Goal: Navigation & Orientation: Find specific page/section

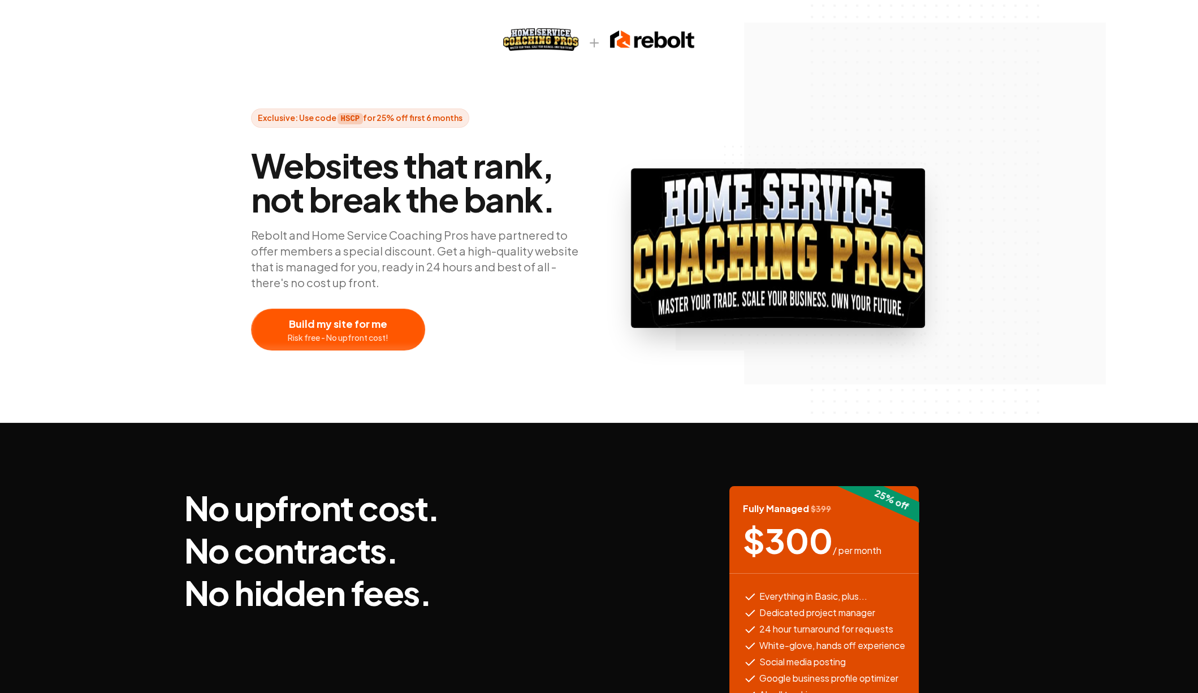
click at [959, 105] on div "Exclusive: Use code HSCP for 25% off first 6 months Websites that rank, not bre…" at bounding box center [599, 211] width 1198 height 423
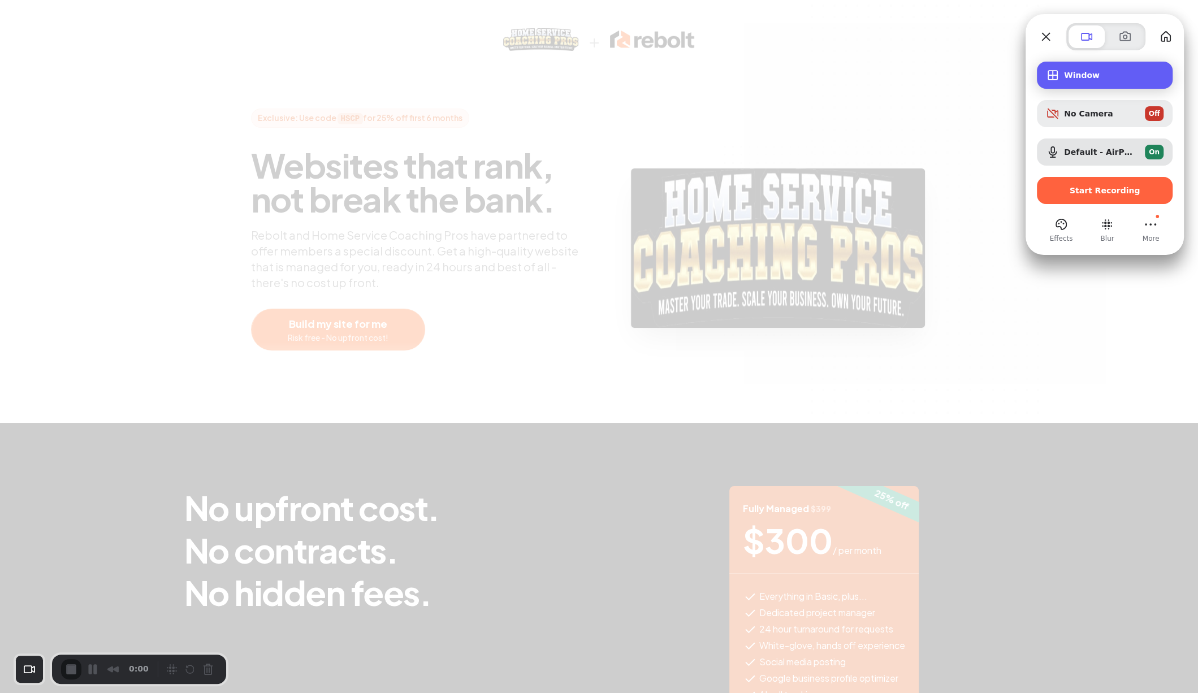
click at [1067, 80] on div "Window" at bounding box center [1105, 75] width 136 height 27
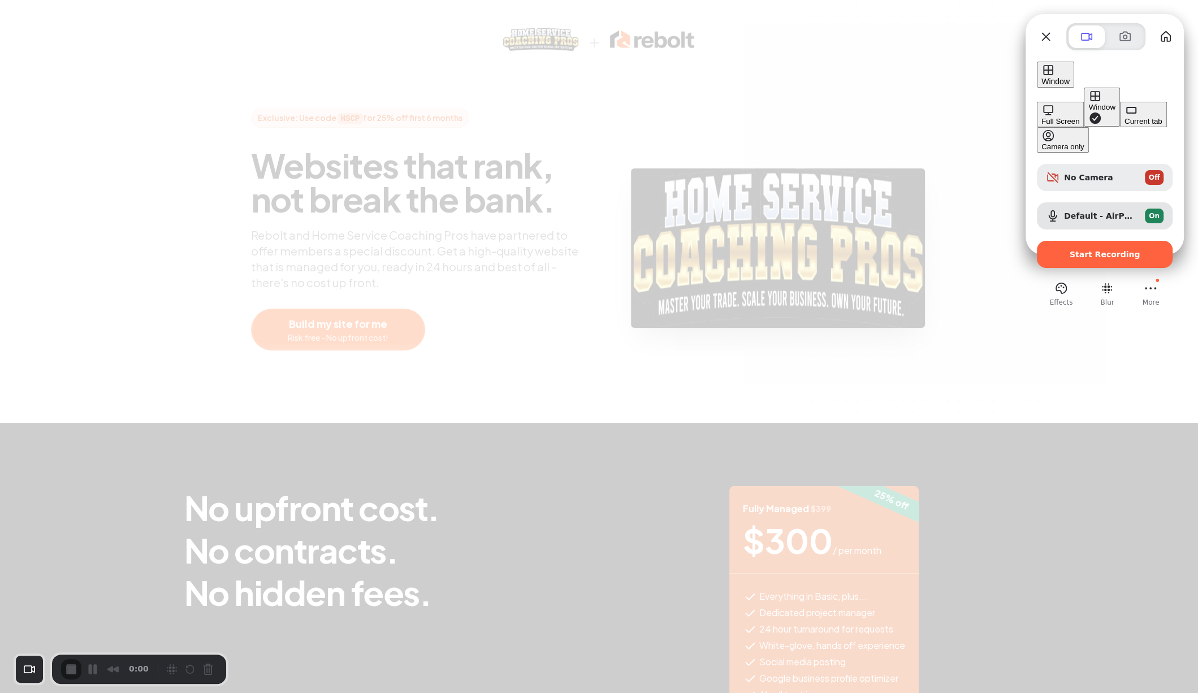
click at [1041, 117] on div "Full Screen" at bounding box center [1060, 121] width 38 height 8
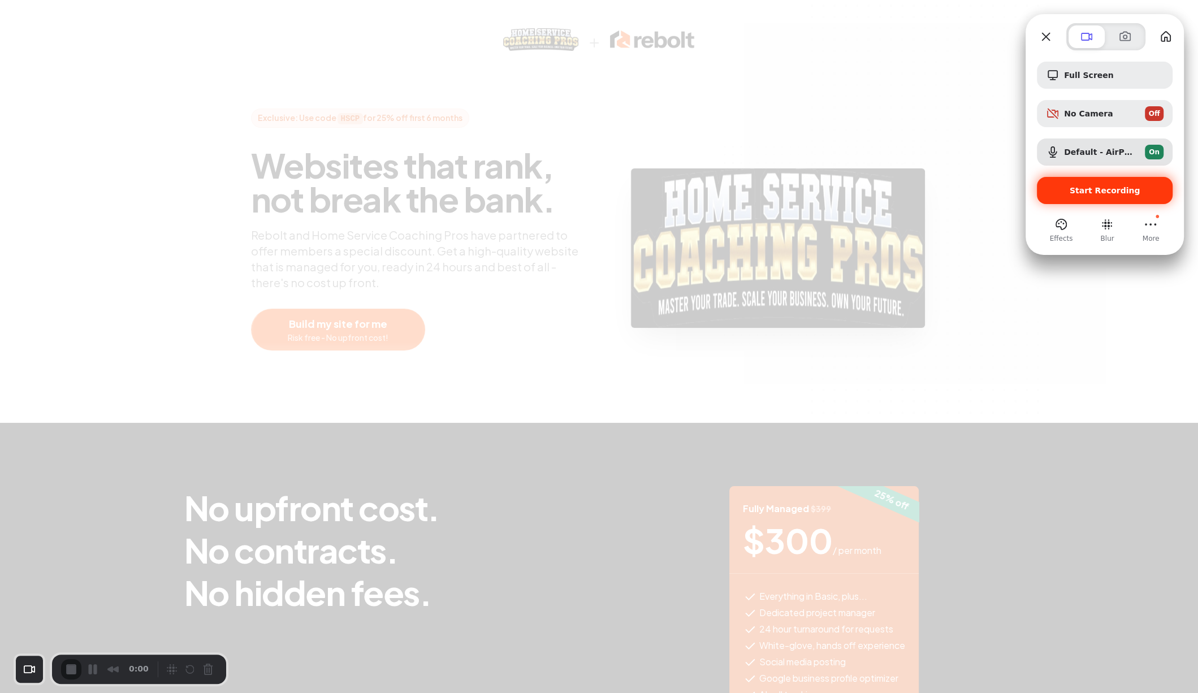
click at [1088, 193] on span "Start Recording" at bounding box center [1105, 190] width 71 height 9
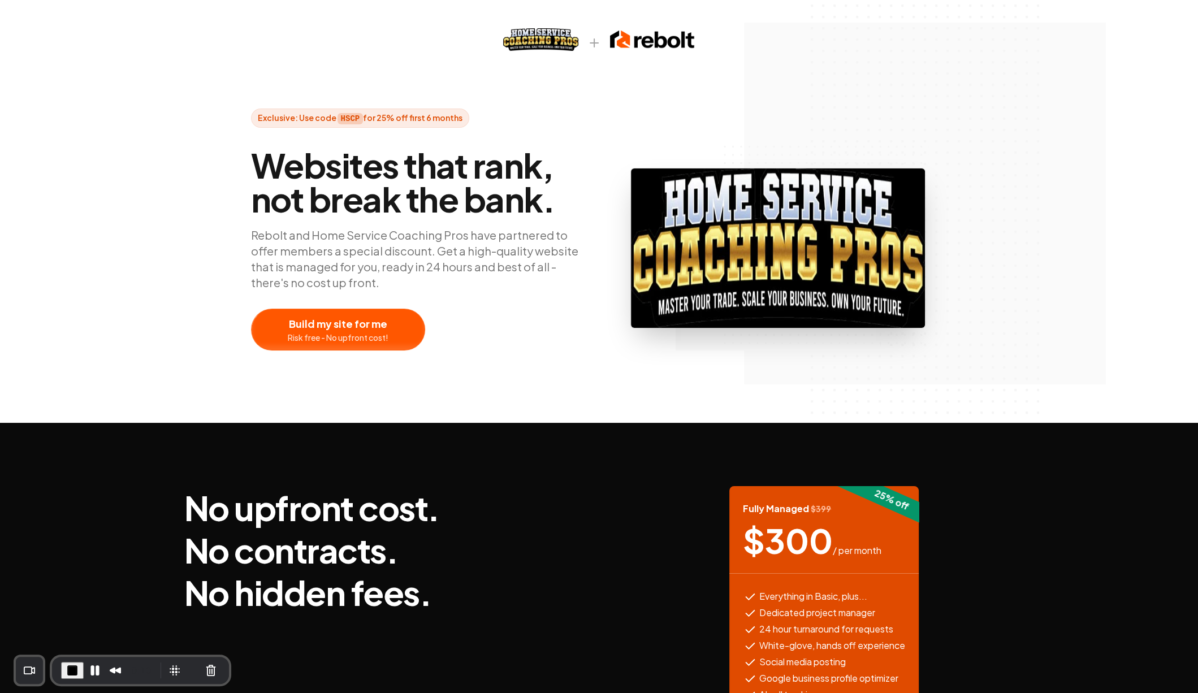
drag, startPoint x: 161, startPoint y: 120, endPoint x: 185, endPoint y: 93, distance: 36.4
click at [161, 120] on div "Exclusive: Use code HSCP for 25% off first 6 months Websites that rank, not bre…" at bounding box center [599, 211] width 1198 height 423
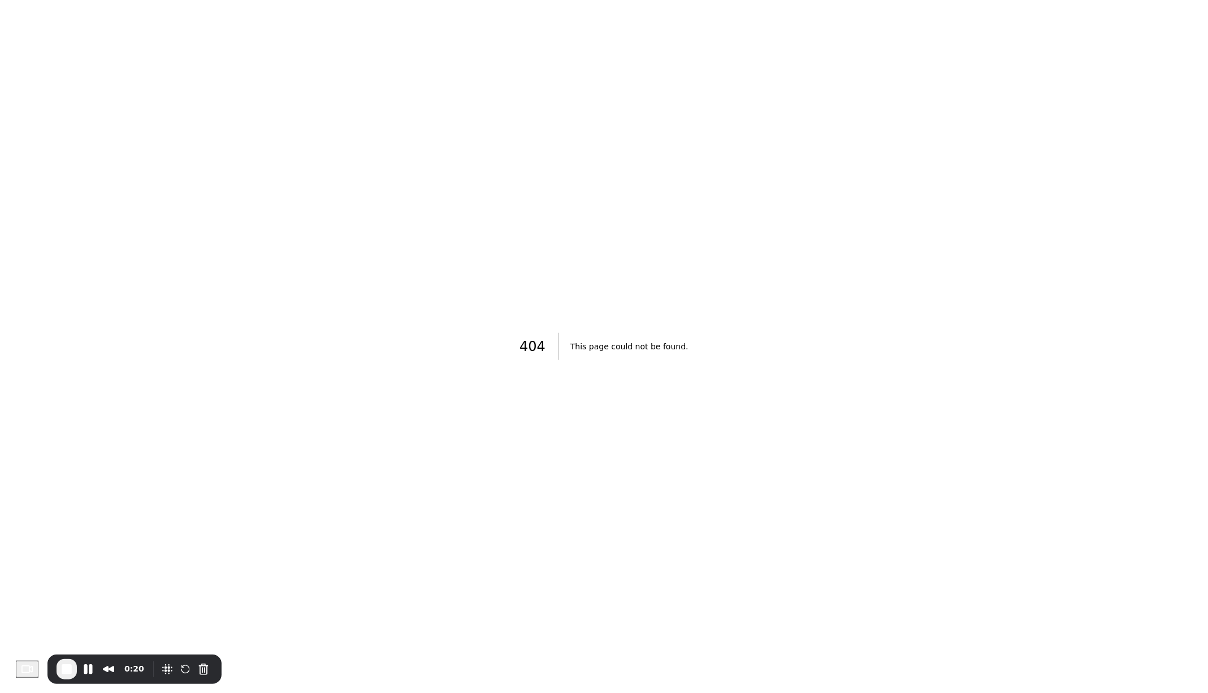
click at [417, 62] on div "404 This page could not be found ." at bounding box center [604, 346] width 1208 height 693
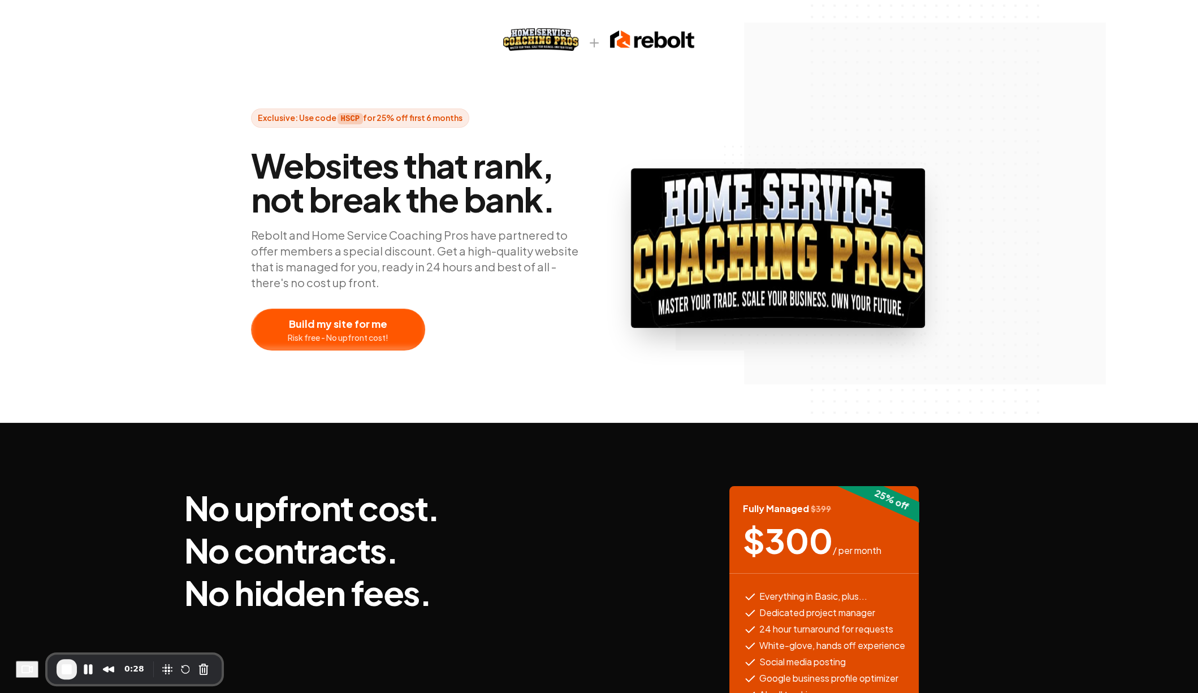
click at [359, 324] on div at bounding box center [338, 329] width 173 height 41
click at [900, 127] on div "Exclusive: Use code HSCP for 25% off first 6 months Websites that rank, not bre…" at bounding box center [599, 230] width 724 height 242
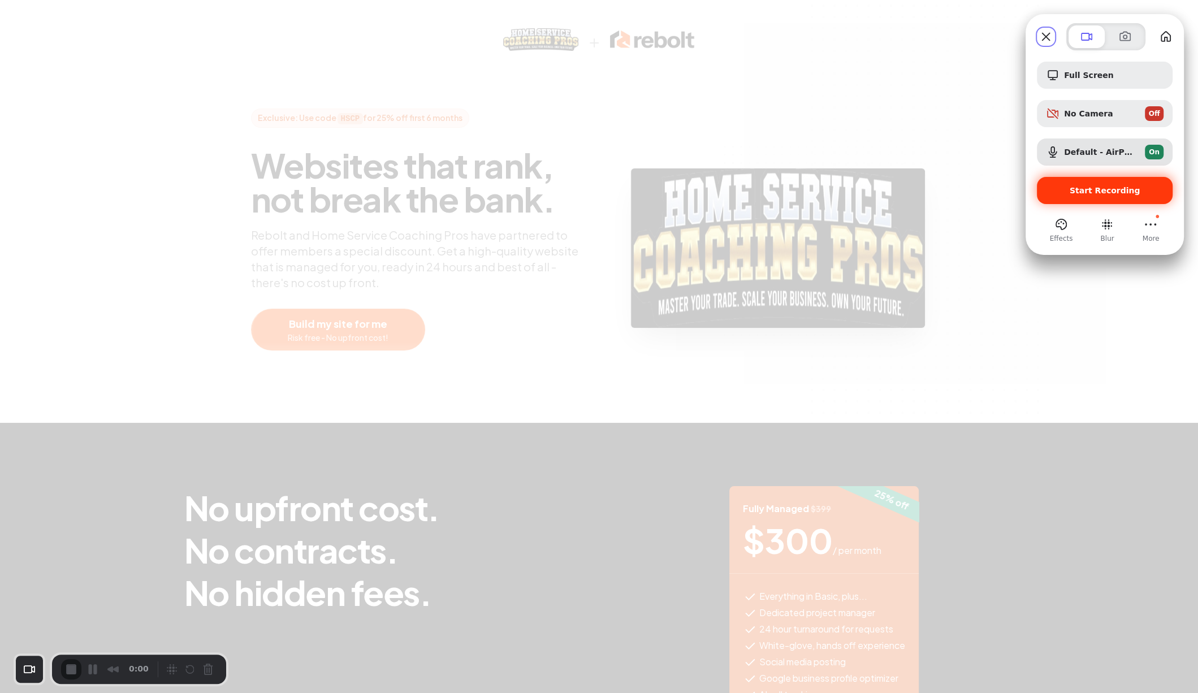
click at [1111, 197] on div "Start Recording" at bounding box center [1105, 190] width 136 height 27
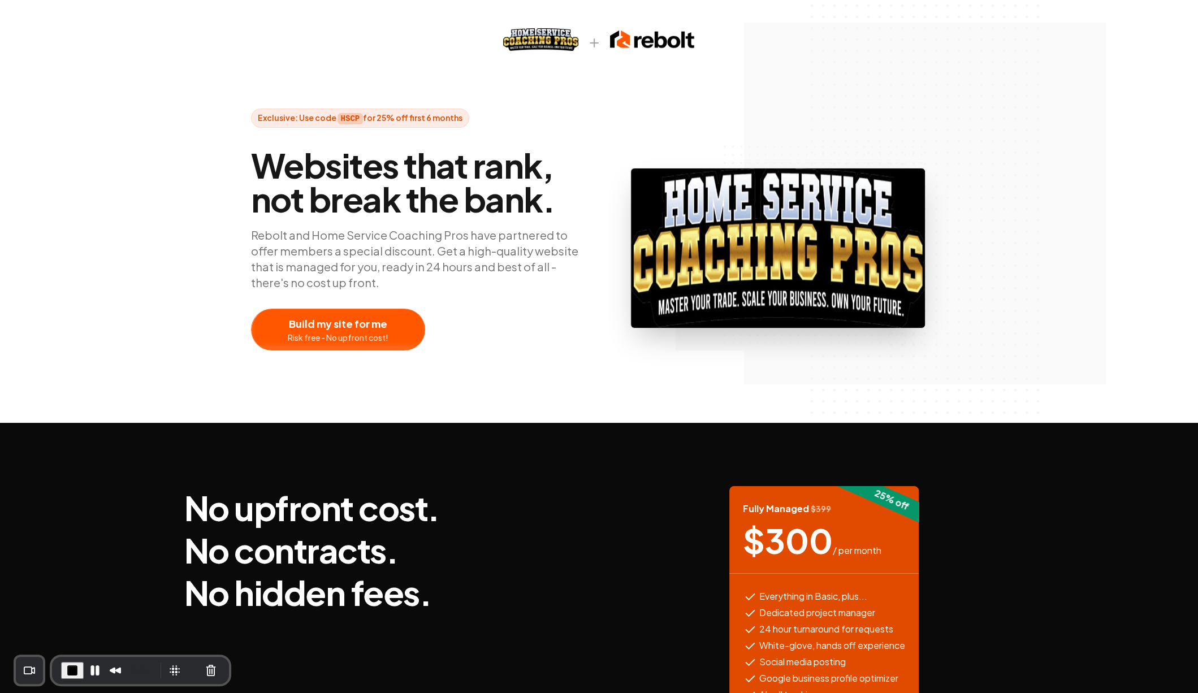
click at [546, 181] on span "Websites that rank, not break the bank." at bounding box center [420, 182] width 339 height 68
click at [633, 176] on img at bounding box center [778, 247] width 294 height 159
click at [884, 92] on div "Exclusive: Use code HSCP for 25% off first 6 months Websites that rank, not bre…" at bounding box center [599, 211] width 1198 height 423
click at [487, 220] on div "Websites that rank, not break the bank. Rebolt and Home Service Coaching Pros h…" at bounding box center [420, 248] width 339 height 205
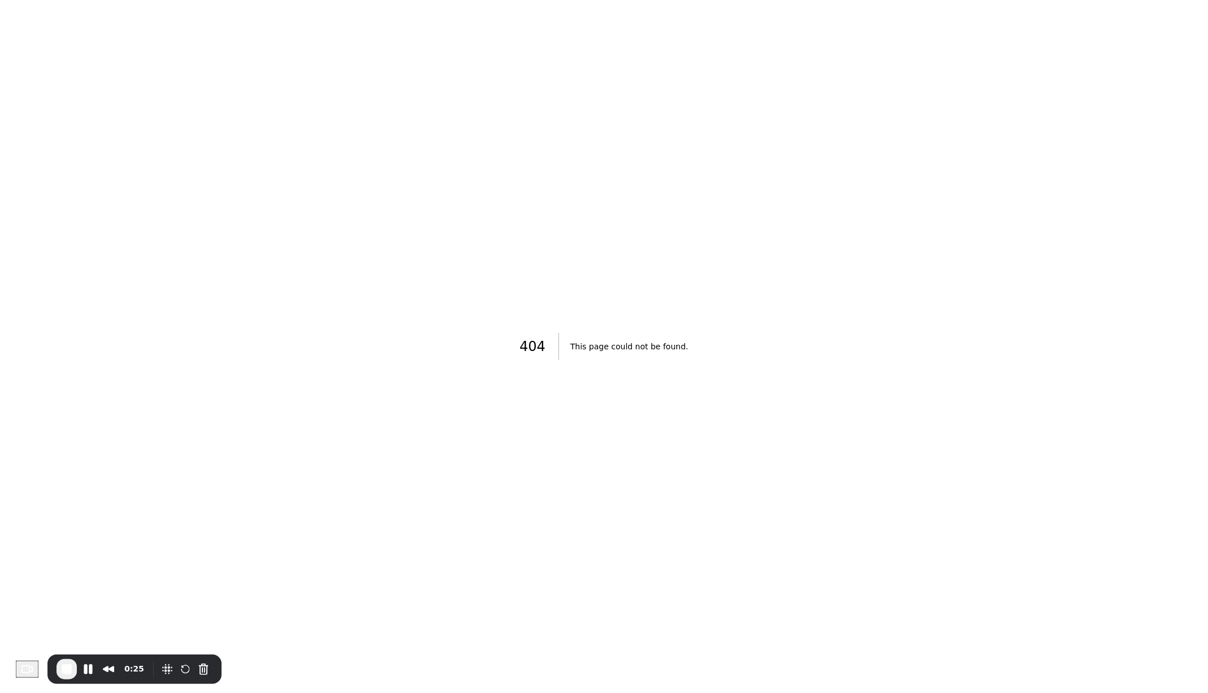
click at [390, 128] on div "404 This page could not be found ." at bounding box center [604, 346] width 1208 height 693
click at [466, 98] on div "404 This page could not be found ." at bounding box center [604, 346] width 1208 height 693
click at [397, 131] on div "404 This page could not be found ." at bounding box center [604, 346] width 1208 height 693
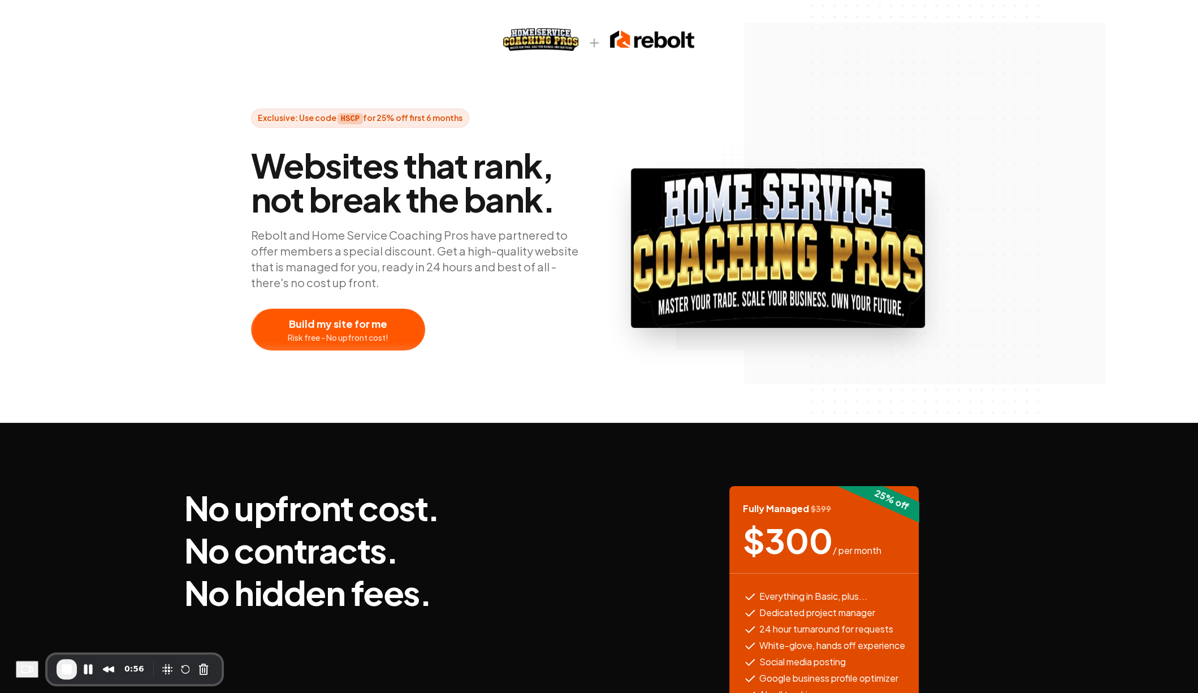
click at [432, 196] on span "Websites that rank, not break the bank." at bounding box center [420, 182] width 339 height 68
click at [339, 325] on div at bounding box center [338, 329] width 173 height 41
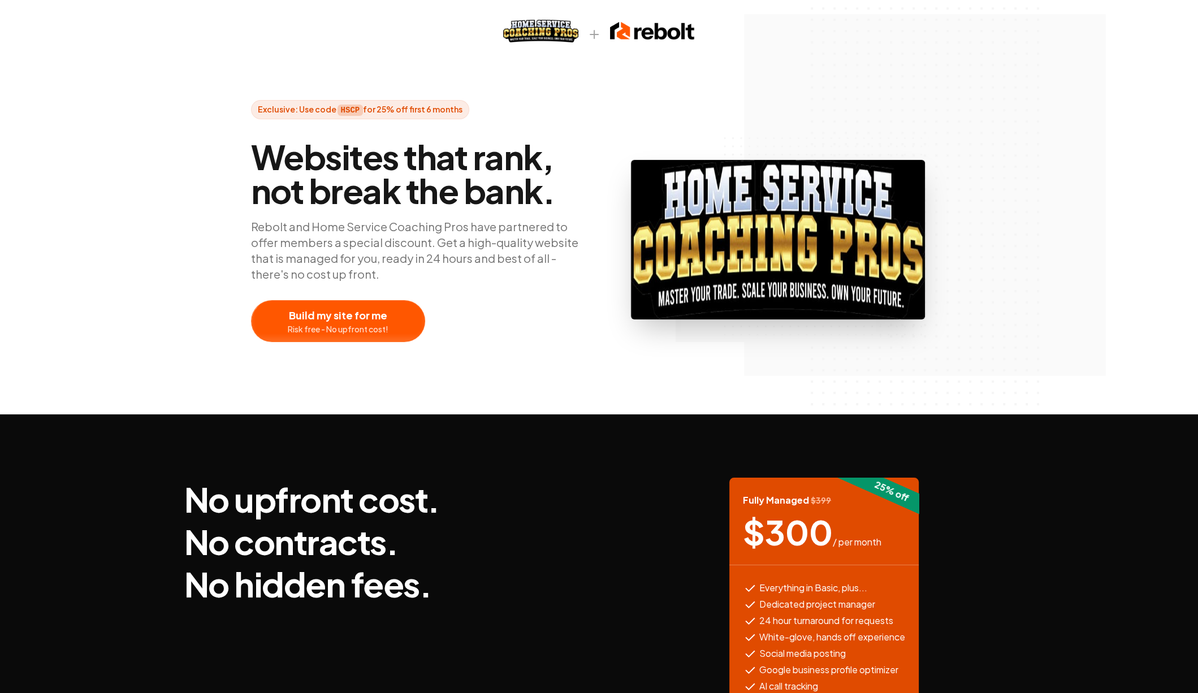
scroll to position [12, 0]
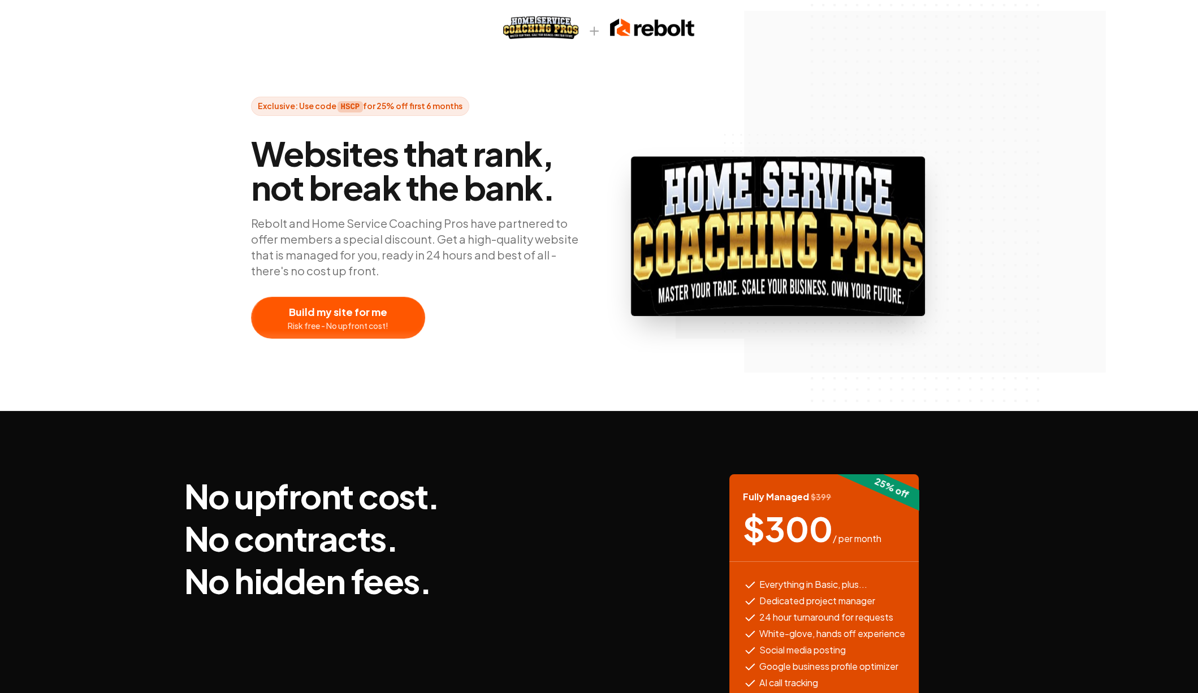
click at [530, 204] on span "Websites that rank, not break the bank." at bounding box center [420, 170] width 339 height 68
click at [364, 302] on div at bounding box center [338, 317] width 173 height 41
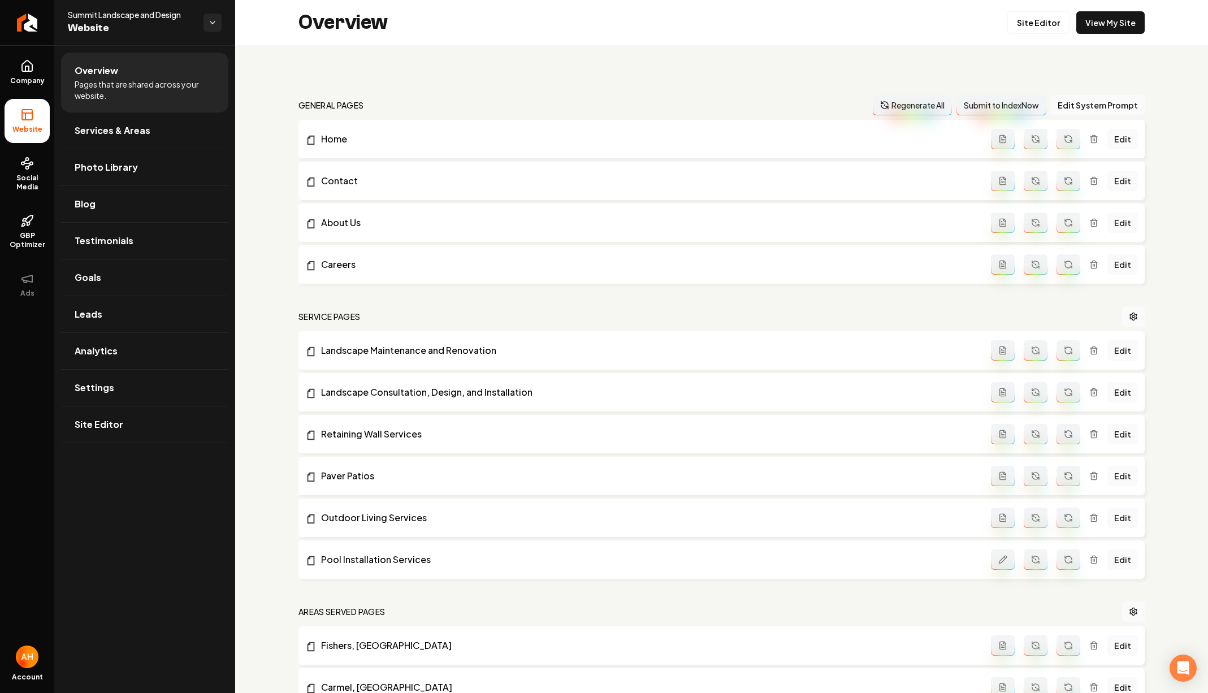
click at [450, 78] on div "general pages Regenerate All Submit to IndexNow Edit System Prompt Home Edit Co…" at bounding box center [721, 617] width 973 height 1145
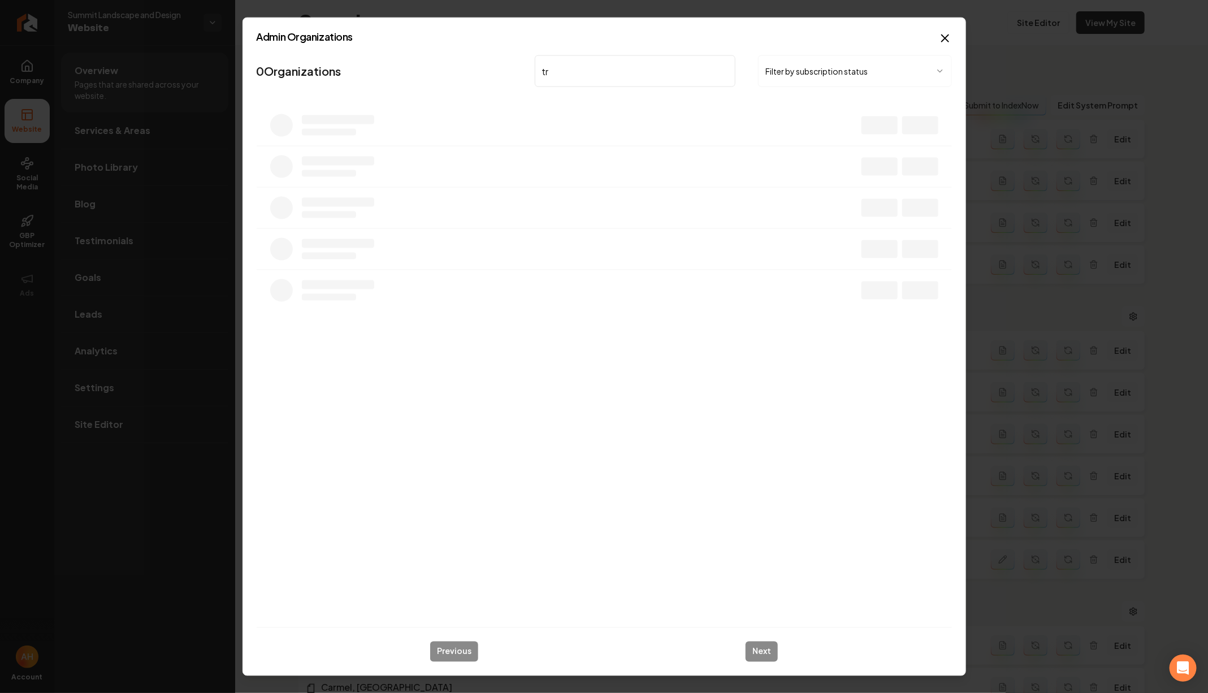
type input "t"
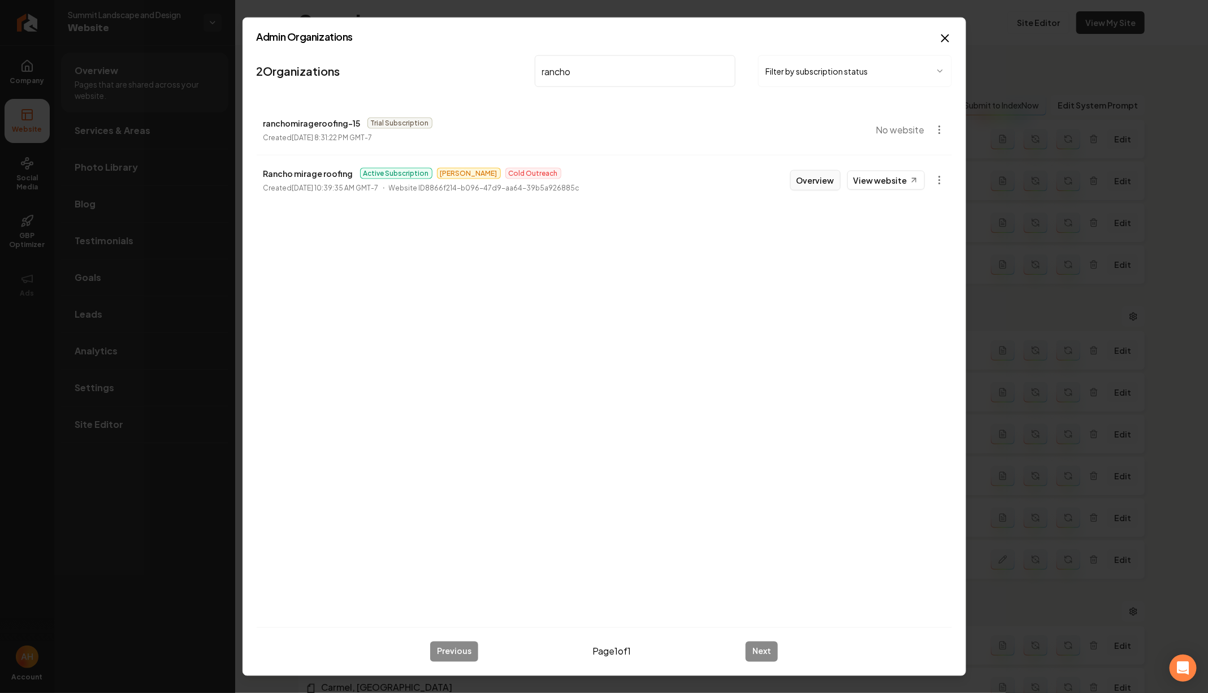
type input "rancho"
click at [824, 186] on button "Overview" at bounding box center [815, 180] width 50 height 20
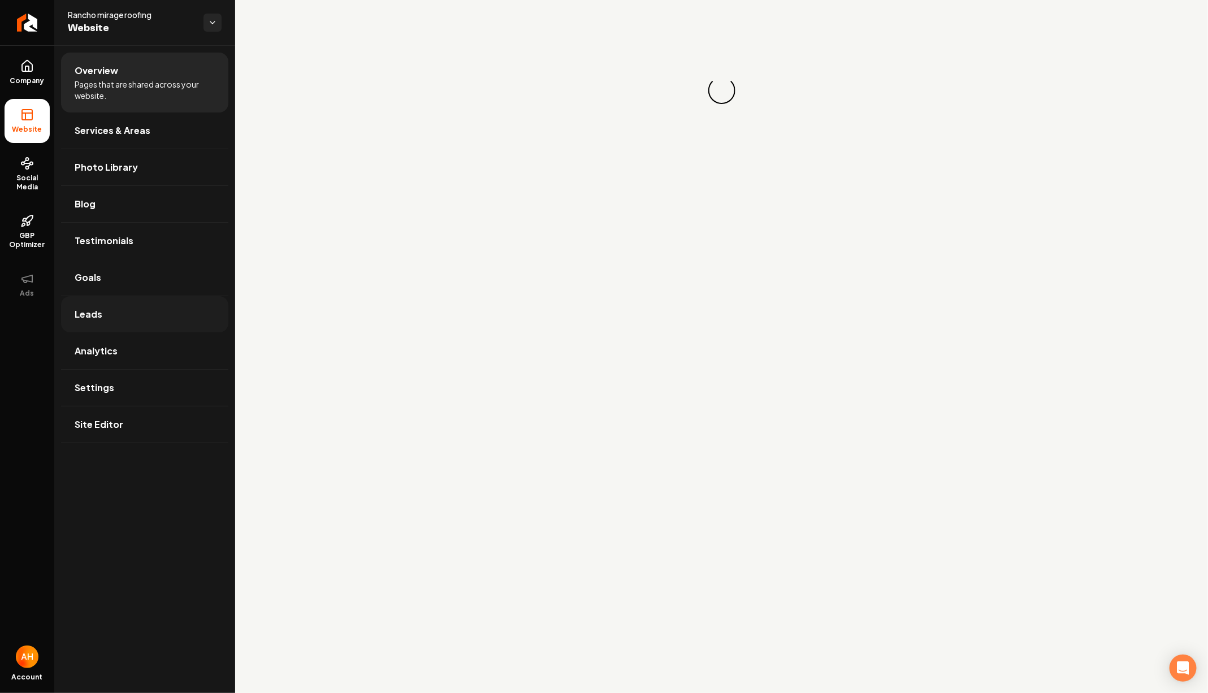
click at [130, 304] on link "Leads" at bounding box center [144, 314] width 167 height 36
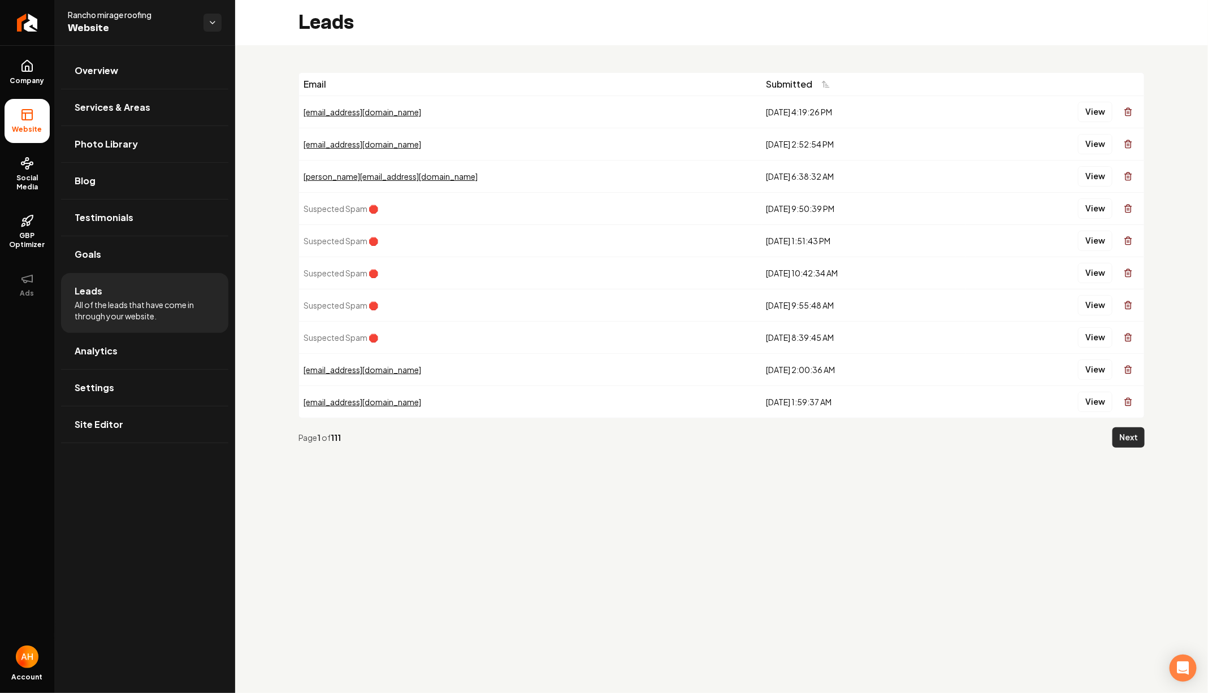
click at [1127, 431] on button "Next" at bounding box center [1129, 437] width 32 height 20
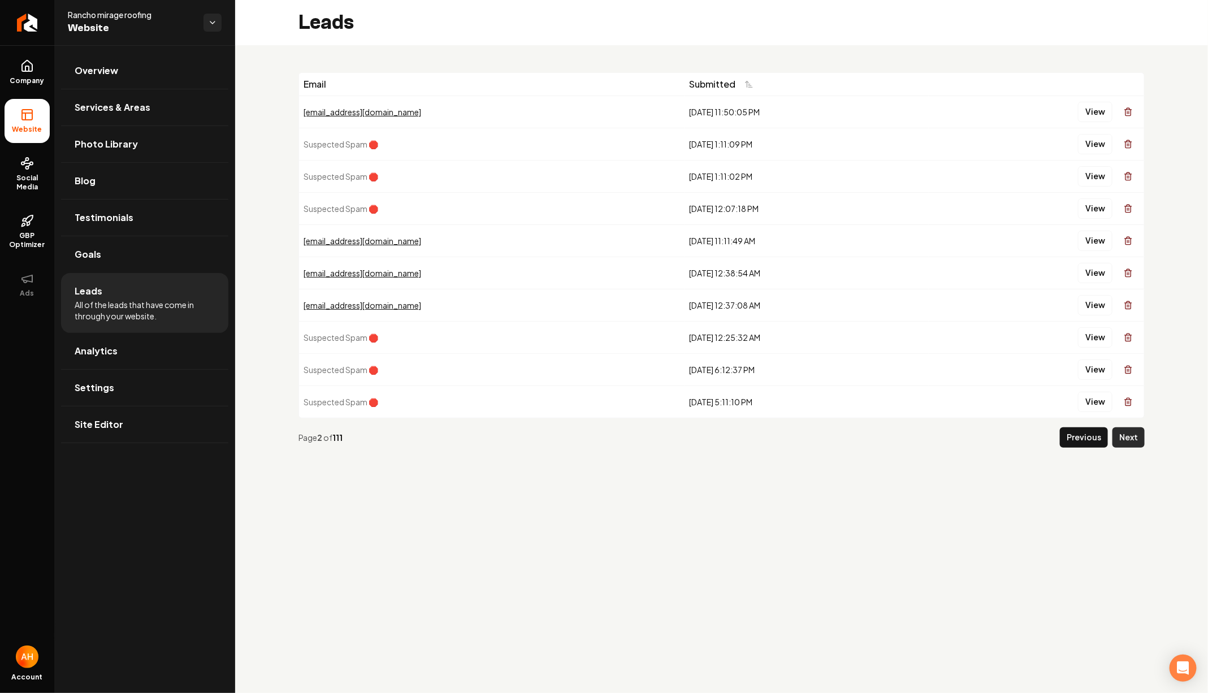
click at [1130, 438] on button "Next" at bounding box center [1129, 437] width 32 height 20
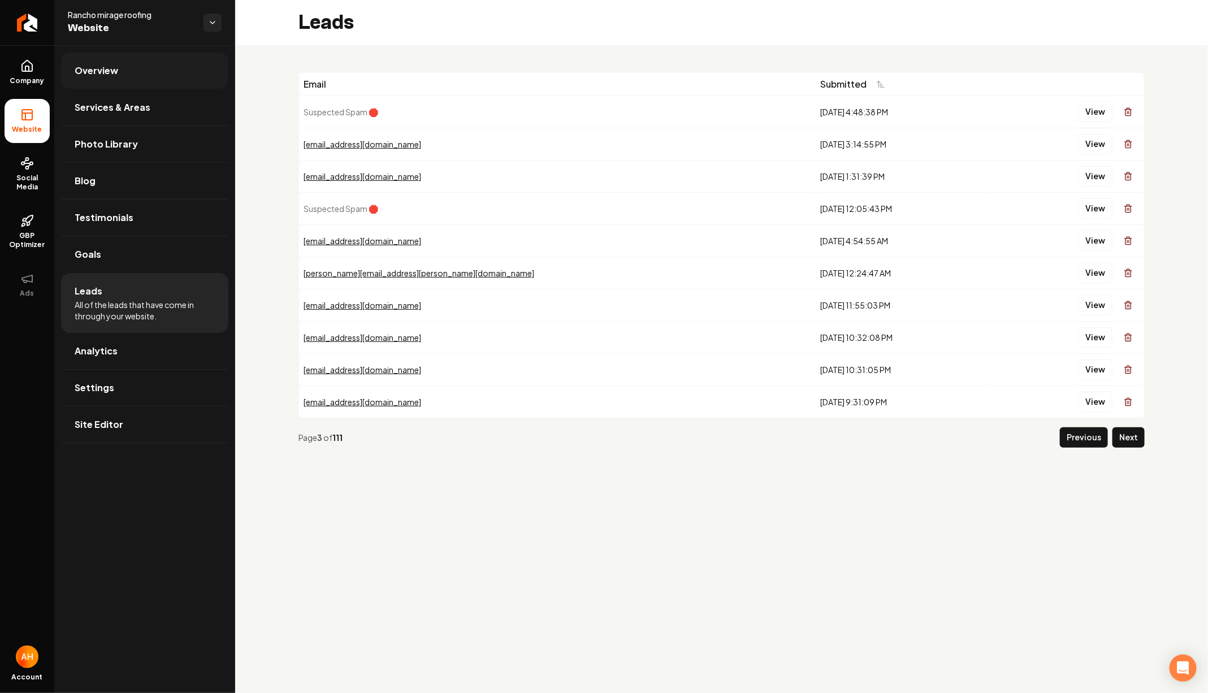
click at [93, 84] on link "Overview" at bounding box center [144, 71] width 167 height 36
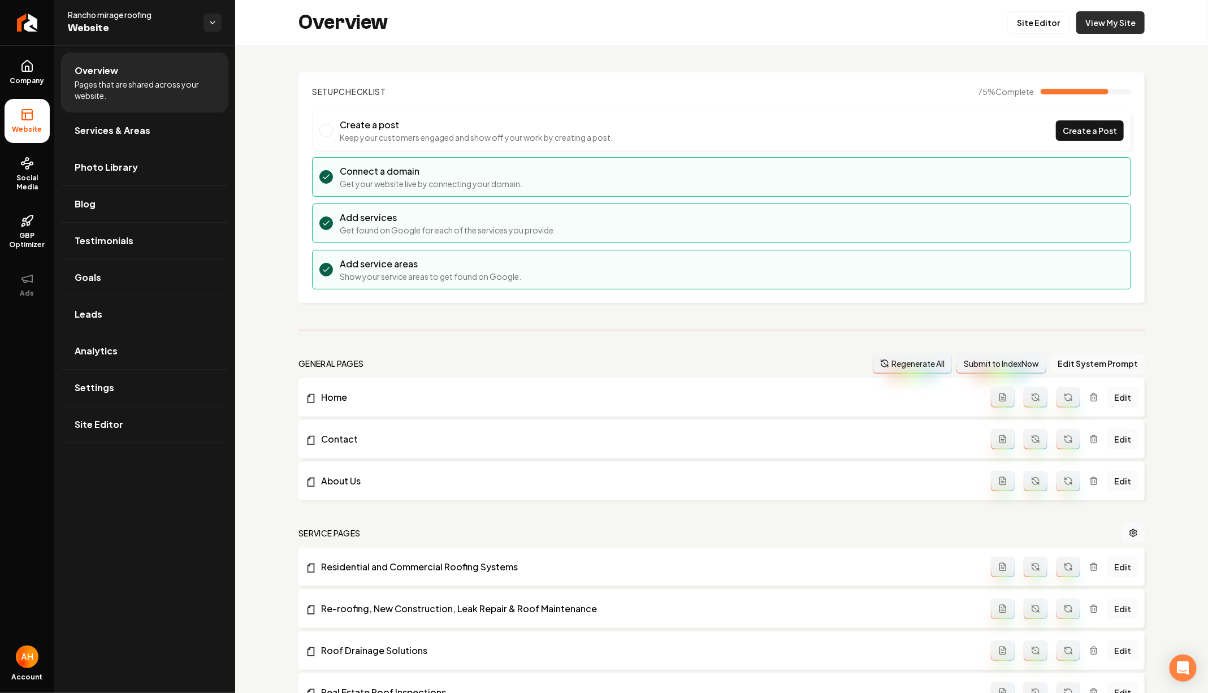
click at [1104, 31] on link "View My Site" at bounding box center [1110, 22] width 68 height 23
click at [1100, 33] on link "View My Site" at bounding box center [1110, 22] width 68 height 23
